Goal: Transaction & Acquisition: Download file/media

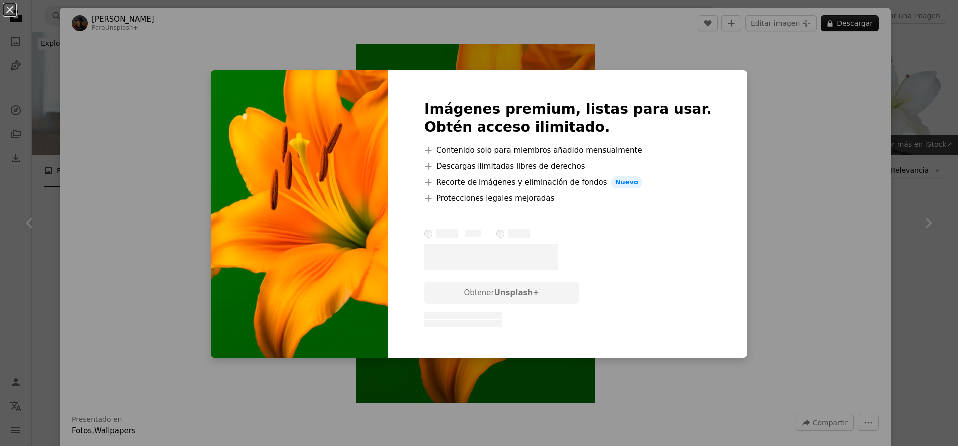
scroll to position [1364, 0]
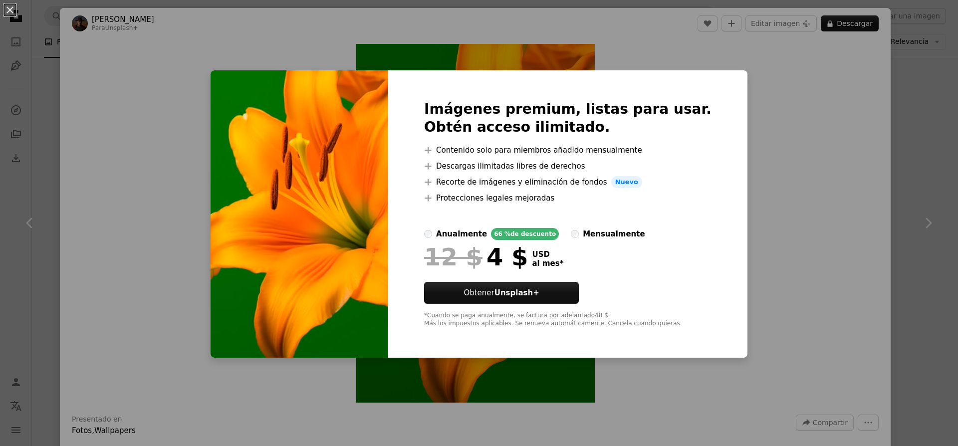
click at [900, 105] on div "An X shape Imágenes premium, listas para usar. Obtén acceso ilimitado. A plus s…" at bounding box center [479, 223] width 958 height 446
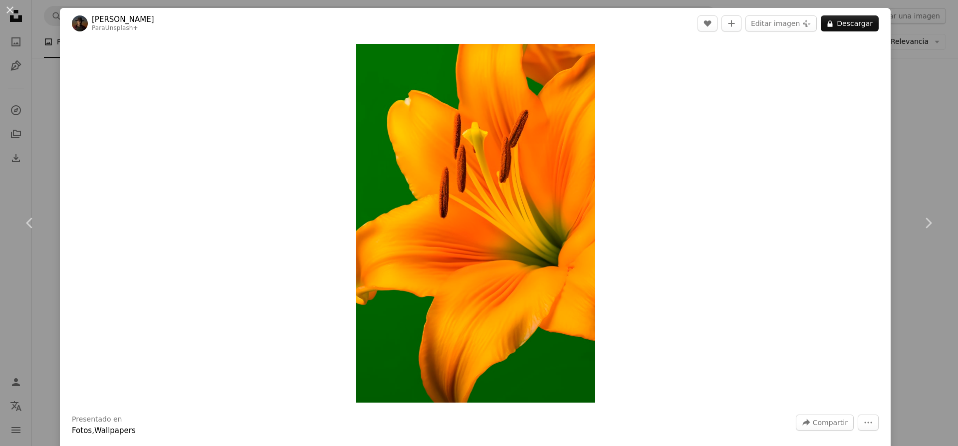
click at [900, 105] on div "An X shape Chevron left Chevron right [PERSON_NAME] Para Unsplash+ A heart A pl…" at bounding box center [479, 223] width 958 height 446
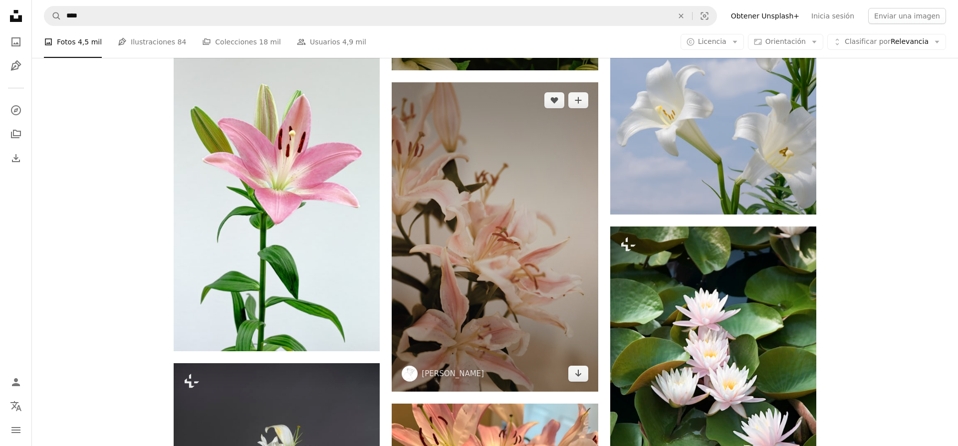
scroll to position [1884, 0]
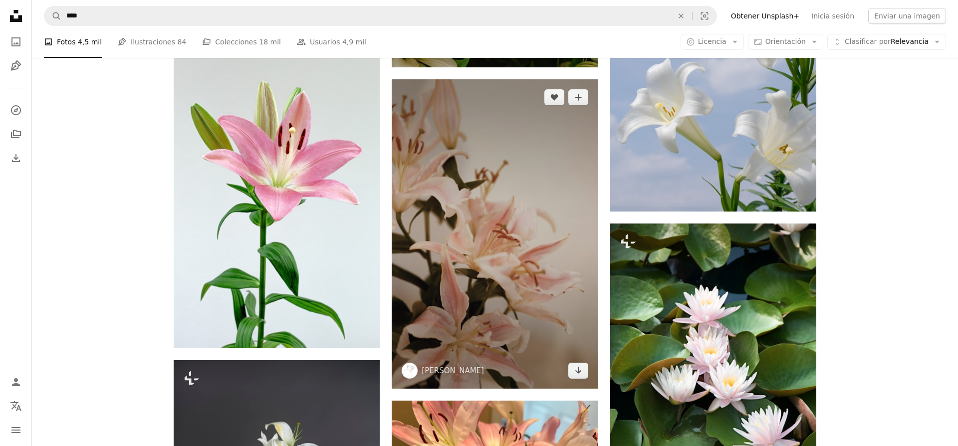
click at [452, 283] on img at bounding box center [495, 233] width 206 height 309
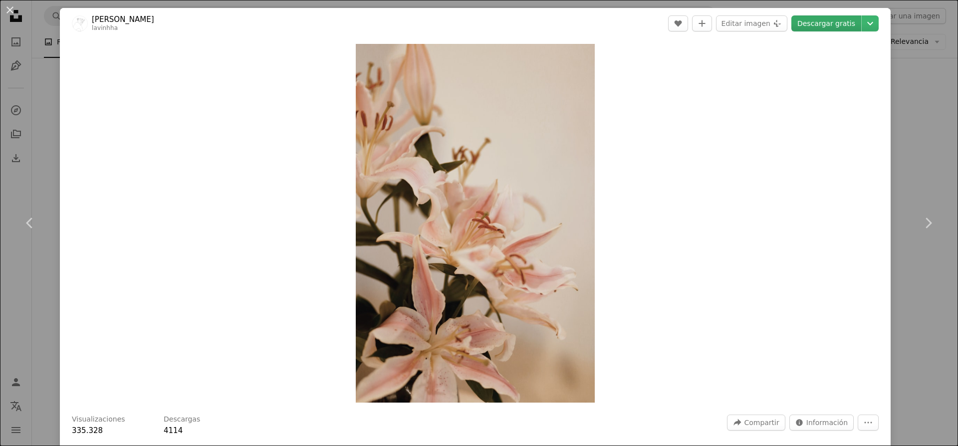
click at [855, 21] on link "Descargar gratis" at bounding box center [826, 23] width 70 height 16
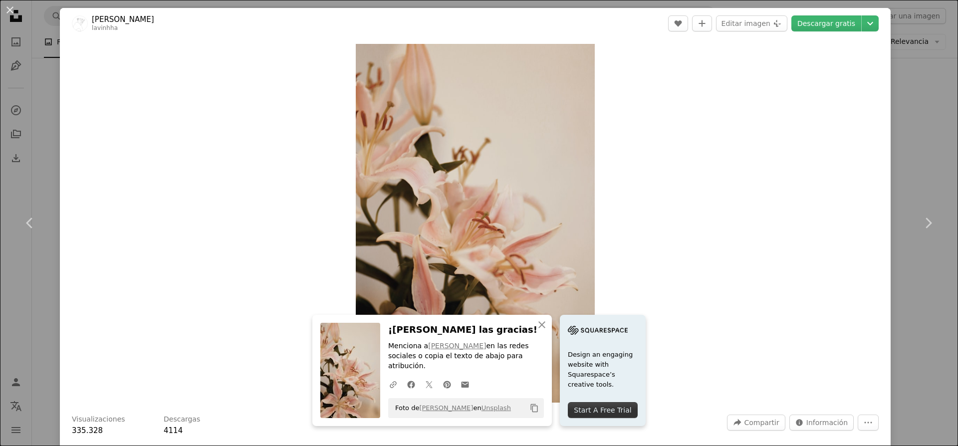
click at [855, 95] on div "Zoom in" at bounding box center [475, 223] width 831 height 369
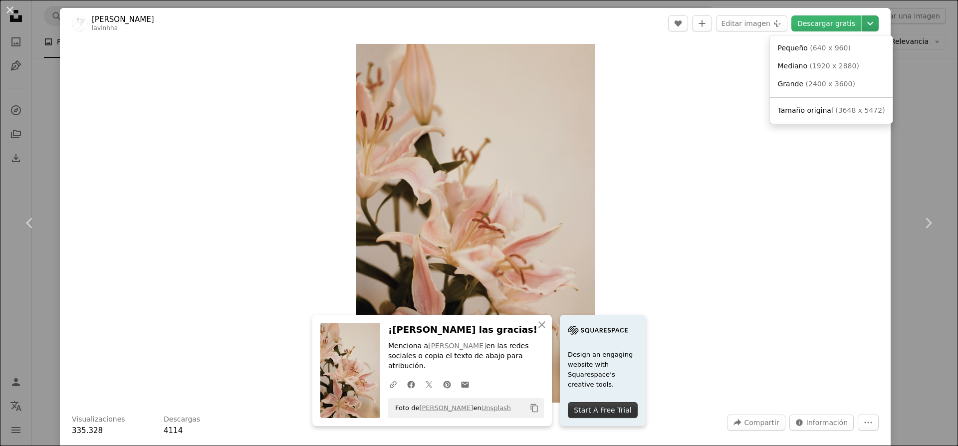
click at [872, 28] on icon "Chevron down" at bounding box center [870, 23] width 16 height 12
click at [837, 83] on span "( 2400 x 3600 )" at bounding box center [830, 84] width 49 height 8
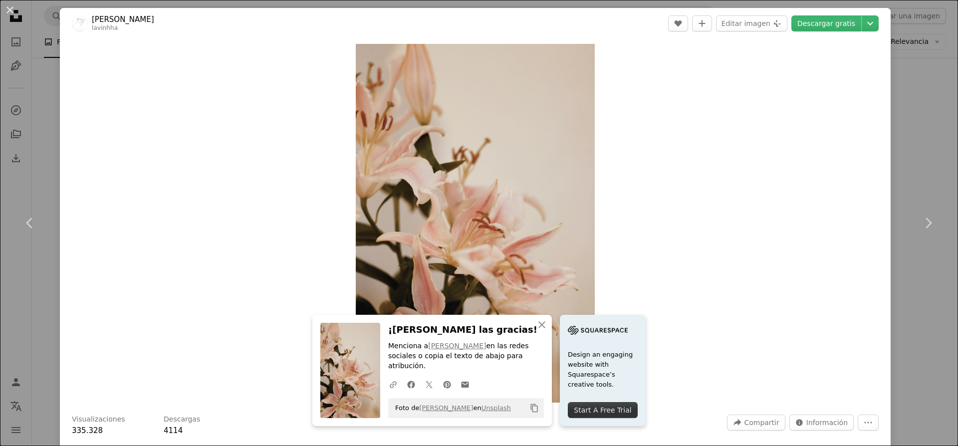
click at [910, 295] on div "An X shape Chevron left Chevron right An X shape Cerrar ¡Dale las gracias! Menc…" at bounding box center [479, 223] width 958 height 446
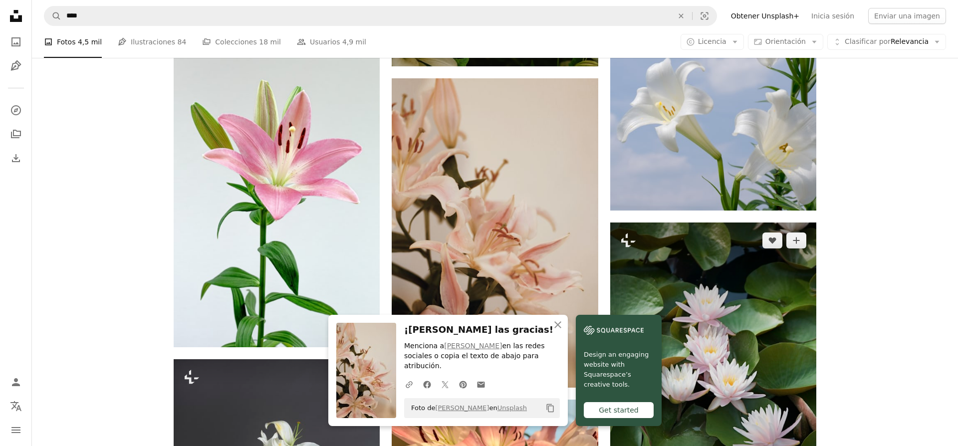
scroll to position [1888, 0]
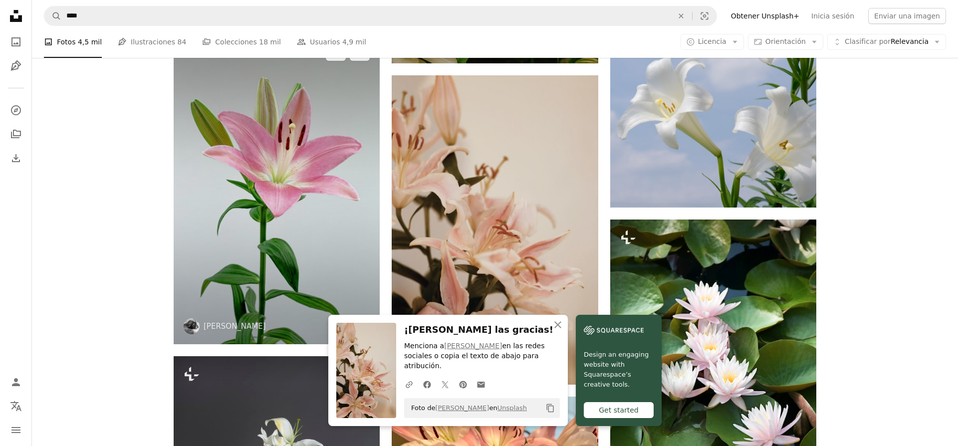
click at [346, 151] on img at bounding box center [277, 189] width 206 height 309
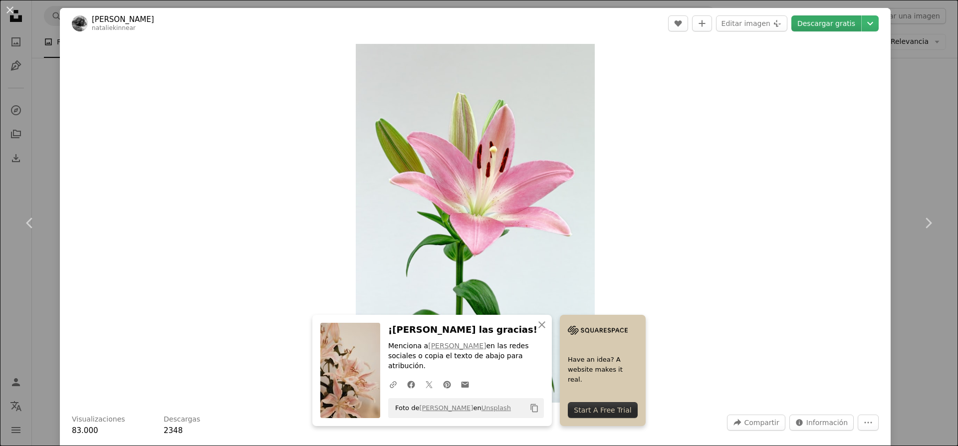
click at [832, 28] on link "Descargar gratis" at bounding box center [826, 23] width 70 height 16
